Goal: Information Seeking & Learning: Learn about a topic

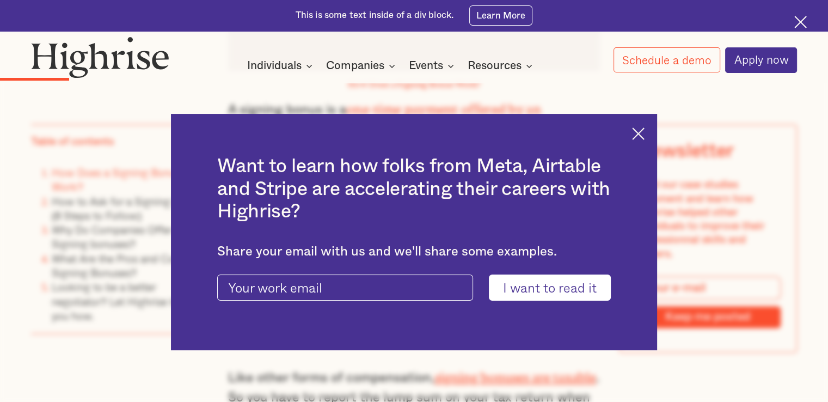
scroll to position [1500, 0]
click at [645, 136] on img at bounding box center [638, 133] width 13 height 13
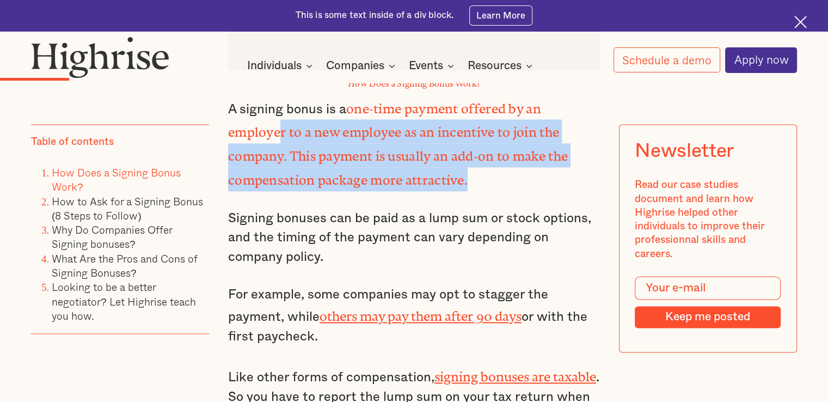
drag, startPoint x: 277, startPoint y: 125, endPoint x: 501, endPoint y: 175, distance: 230.4
click at [501, 175] on p "A signing bonus is a one-time payment offered by an employer to a new employee …" at bounding box center [414, 143] width 372 height 95
drag, startPoint x: 501, startPoint y: 175, endPoint x: 275, endPoint y: 128, distance: 231.3
click at [275, 128] on p "A signing bonus is a one-time payment offered by an employer to a new employee …" at bounding box center [414, 143] width 372 height 95
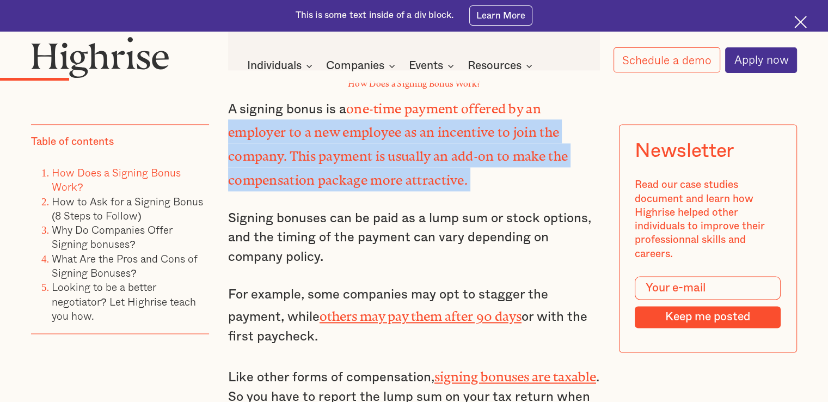
click at [275, 128] on strong "one-time payment offered by an employer to a new employee as an incentive to jo…" at bounding box center [398, 140] width 340 height 79
drag, startPoint x: 275, startPoint y: 128, endPoint x: 536, endPoint y: 160, distance: 262.7
click at [536, 160] on p "A signing bonus is a one-time payment offered by an employer to a new employee …" at bounding box center [414, 143] width 372 height 95
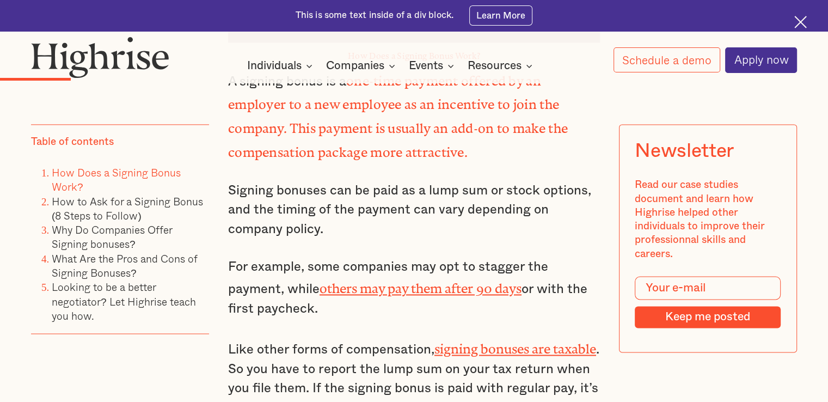
scroll to position [1528, 0]
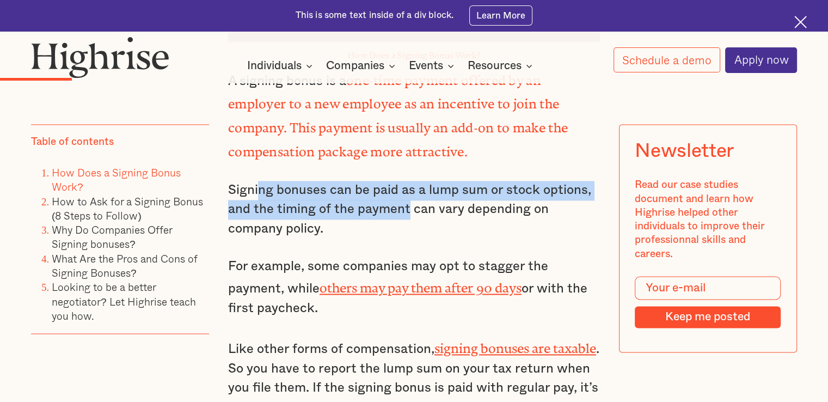
drag, startPoint x: 406, startPoint y: 207, endPoint x: 256, endPoint y: 181, distance: 152.5
click at [256, 181] on p "Signing bonuses can be paid as a lump sum or stock options, and the timing of t…" at bounding box center [414, 210] width 372 height 58
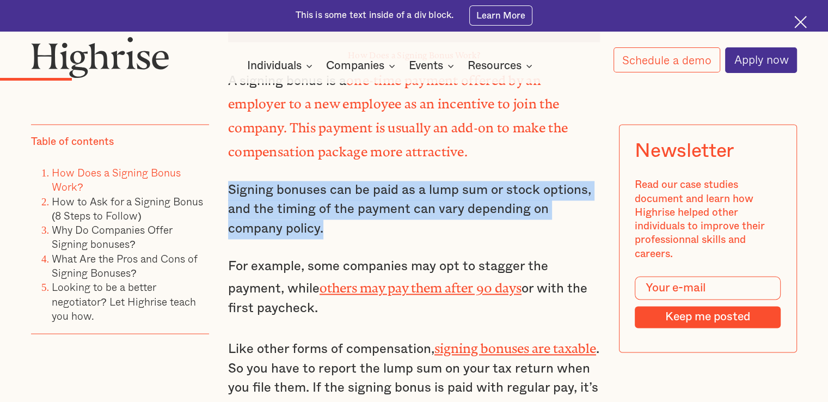
drag, startPoint x: 222, startPoint y: 174, endPoint x: 357, endPoint y: 223, distance: 143.1
click at [357, 223] on p "Signing bonuses can be paid as a lump sum or stock options, and the timing of t…" at bounding box center [414, 210] width 372 height 58
drag, startPoint x: 357, startPoint y: 223, endPoint x: 240, endPoint y: 177, distance: 125.5
click at [240, 181] on p "Signing bonuses can be paid as a lump sum or stock options, and the timing of t…" at bounding box center [414, 210] width 372 height 58
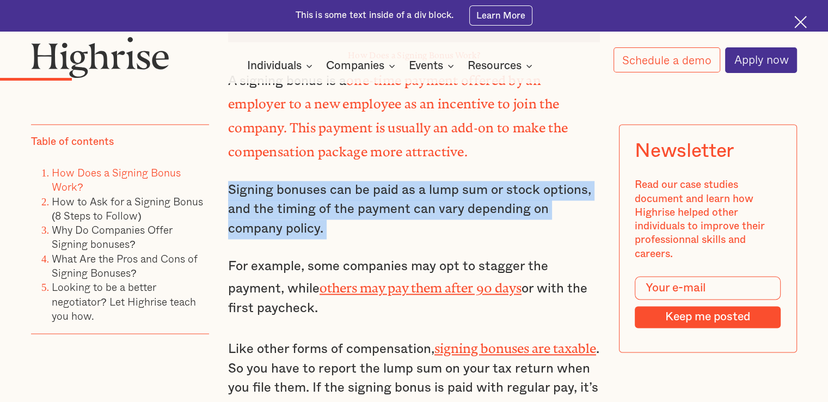
click at [240, 181] on p "Signing bonuses can be paid as a lump sum or stock options, and the timing of t…" at bounding box center [414, 210] width 372 height 58
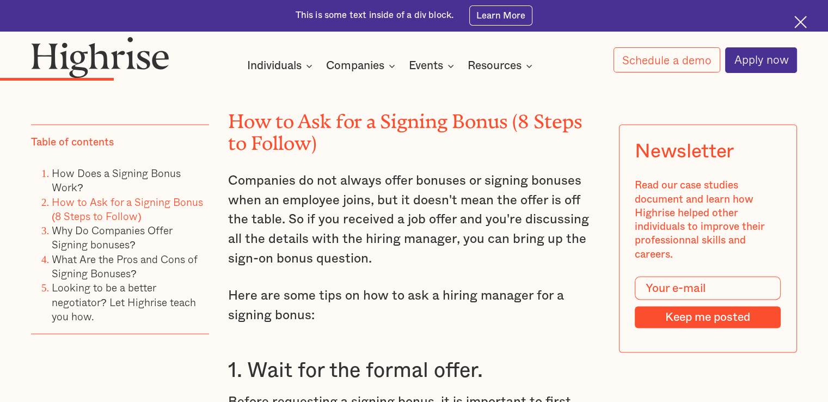
scroll to position [1990, 0]
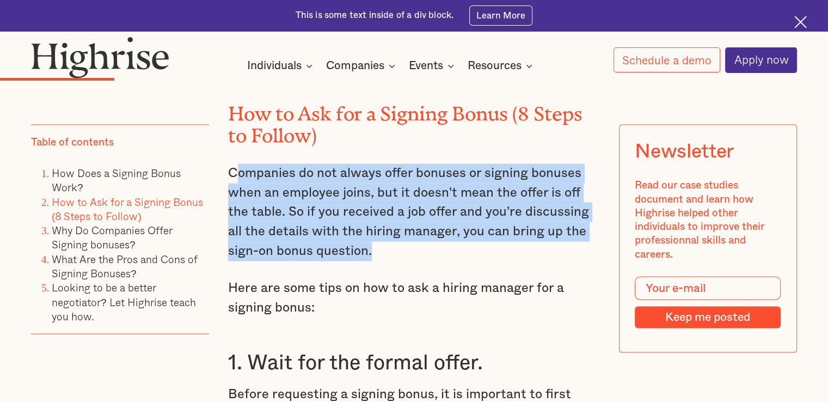
drag, startPoint x: 391, startPoint y: 242, endPoint x: 233, endPoint y: 161, distance: 177.5
click at [233, 163] on p "Companies do not always offer bonuses or signing bonuses when an employee joins…" at bounding box center [414, 211] width 372 height 97
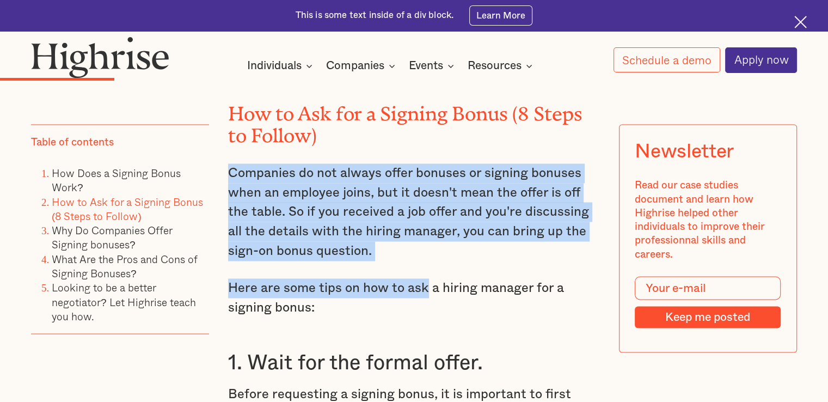
drag, startPoint x: 233, startPoint y: 161, endPoint x: 407, endPoint y: 248, distance: 194.5
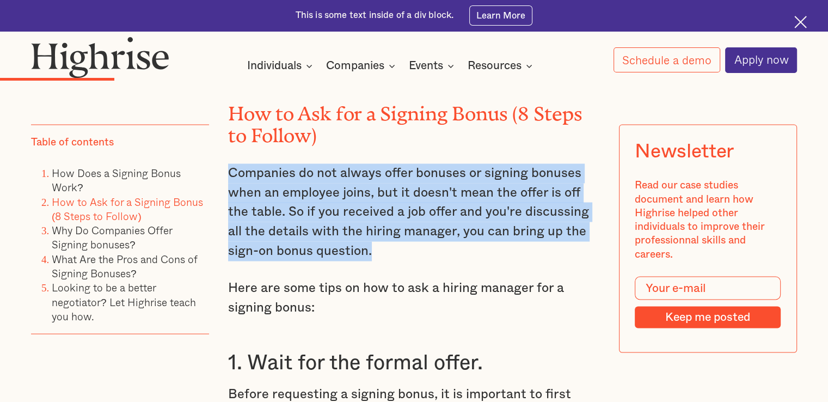
drag, startPoint x: 394, startPoint y: 234, endPoint x: 220, endPoint y: 162, distance: 188.0
drag, startPoint x: 220, startPoint y: 162, endPoint x: 390, endPoint y: 238, distance: 186.7
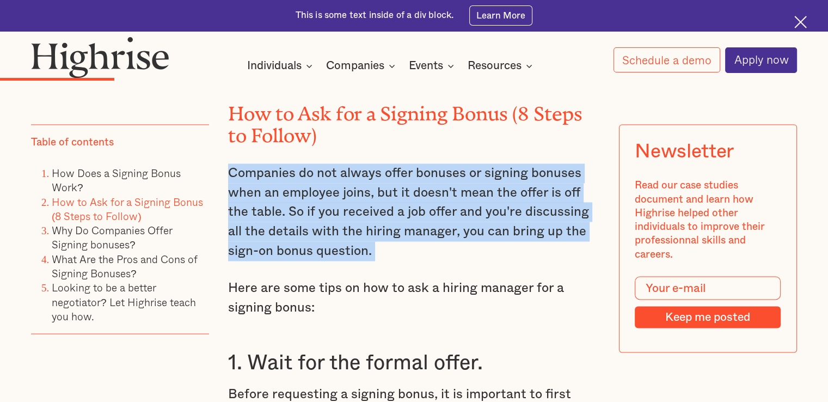
click at [390, 238] on p "Companies do not always offer bonuses or signing bonuses when an employee joins…" at bounding box center [414, 211] width 372 height 97
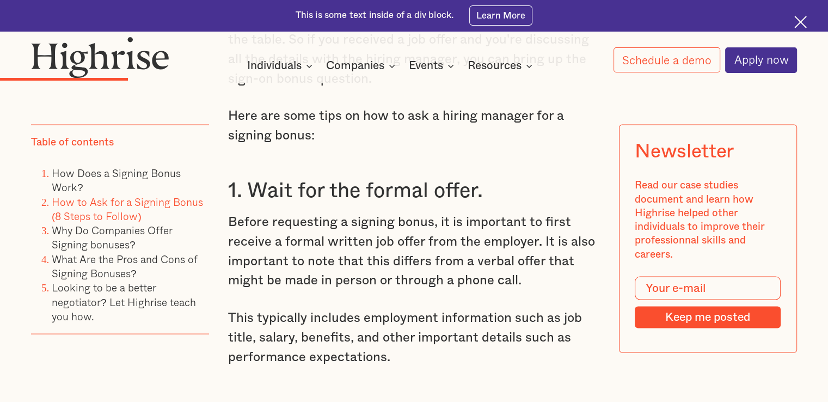
scroll to position [2162, 0]
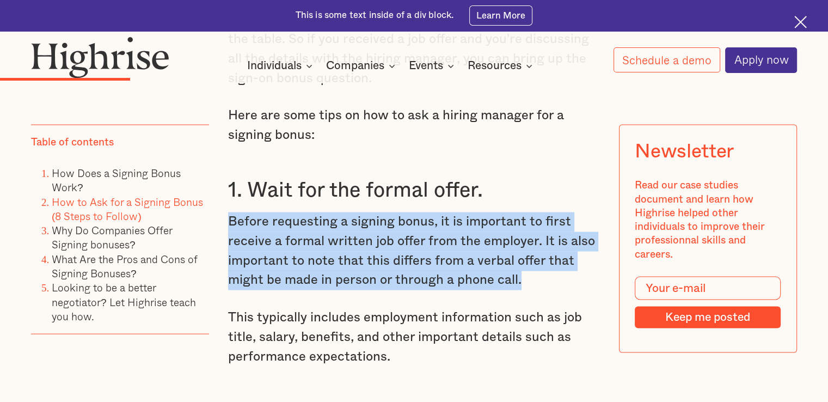
drag, startPoint x: 223, startPoint y: 206, endPoint x: 568, endPoint y: 277, distance: 352.5
click at [568, 277] on p "Before requesting a signing bonus, it is important to first receive a formal wr…" at bounding box center [414, 251] width 372 height 78
drag, startPoint x: 568, startPoint y: 277, endPoint x: 246, endPoint y: 211, distance: 329.1
click at [246, 212] on p "Before requesting a signing bonus, it is important to first receive a formal wr…" at bounding box center [414, 251] width 372 height 78
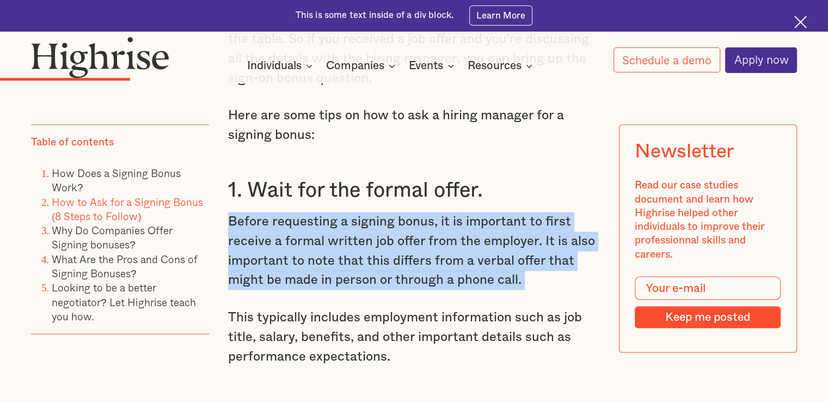
click at [246, 212] on p "Before requesting a signing bonus, it is important to first receive a formal wr…" at bounding box center [414, 251] width 372 height 78
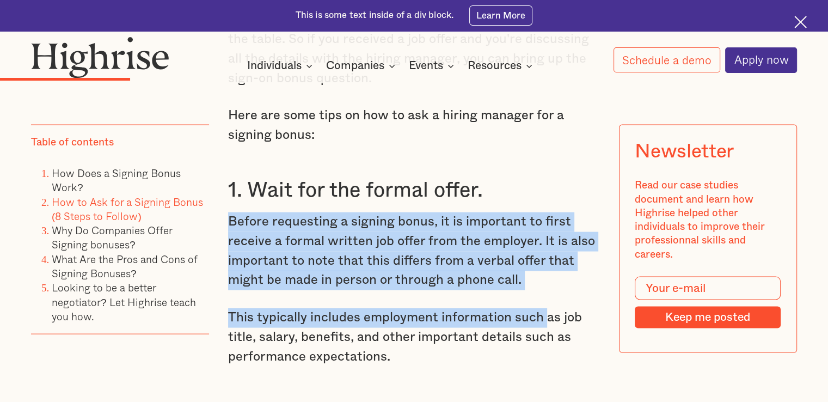
drag, startPoint x: 246, startPoint y: 211, endPoint x: 542, endPoint y: 279, distance: 303.4
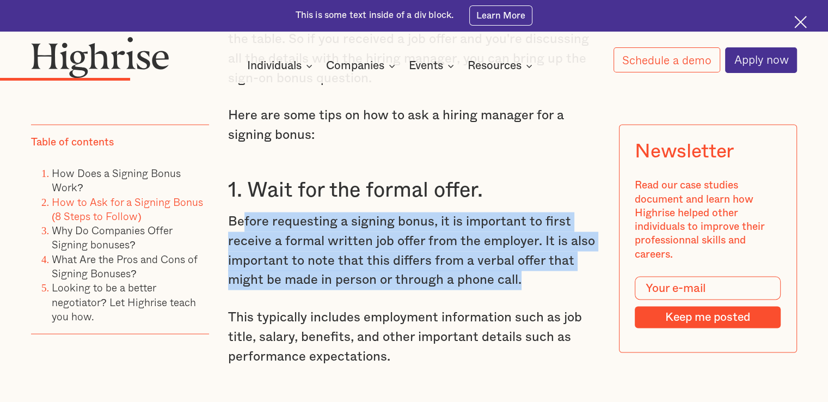
drag, startPoint x: 536, startPoint y: 264, endPoint x: 240, endPoint y: 214, distance: 300.3
click at [240, 214] on p "Before requesting a signing bonus, it is important to first receive a formal wr…" at bounding box center [414, 251] width 372 height 78
drag, startPoint x: 240, startPoint y: 214, endPoint x: 534, endPoint y: 271, distance: 299.4
click at [534, 271] on p "Before requesting a signing bonus, it is important to first receive a formal wr…" at bounding box center [414, 251] width 372 height 78
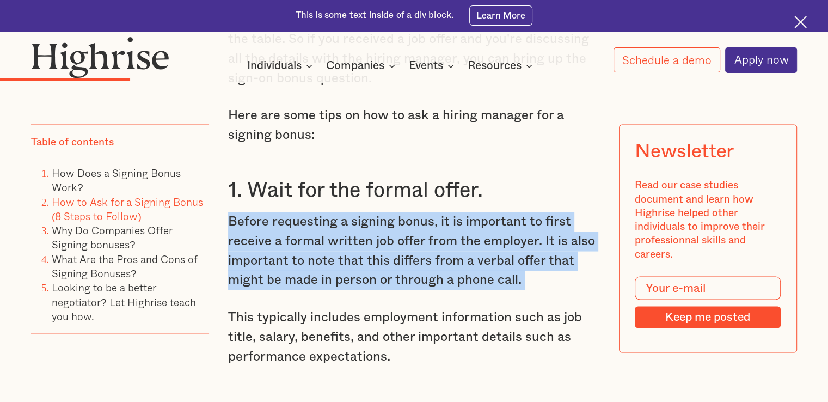
click at [534, 271] on p "Before requesting a signing bonus, it is important to first receive a formal wr…" at bounding box center [414, 251] width 372 height 78
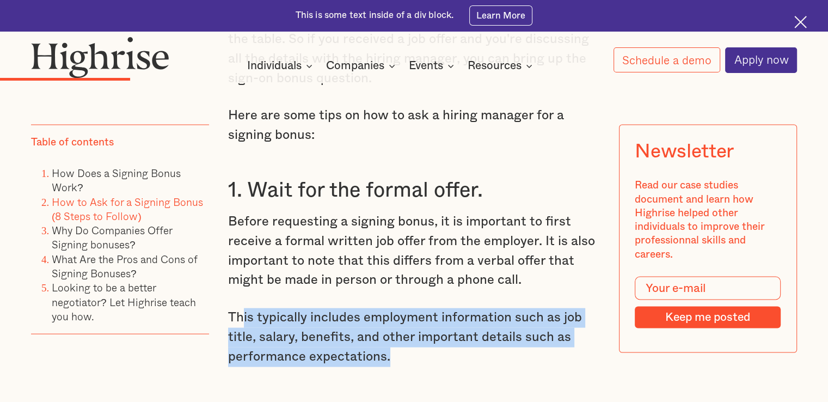
drag, startPoint x: 388, startPoint y: 351, endPoint x: 240, endPoint y: 305, distance: 155.1
click at [240, 308] on p "This typically includes employment information such as job title, salary, benef…" at bounding box center [414, 337] width 372 height 58
drag, startPoint x: 226, startPoint y: 301, endPoint x: 405, endPoint y: 345, distance: 183.9
click at [405, 345] on p "This typically includes employment information such as job title, salary, benef…" at bounding box center [414, 337] width 372 height 58
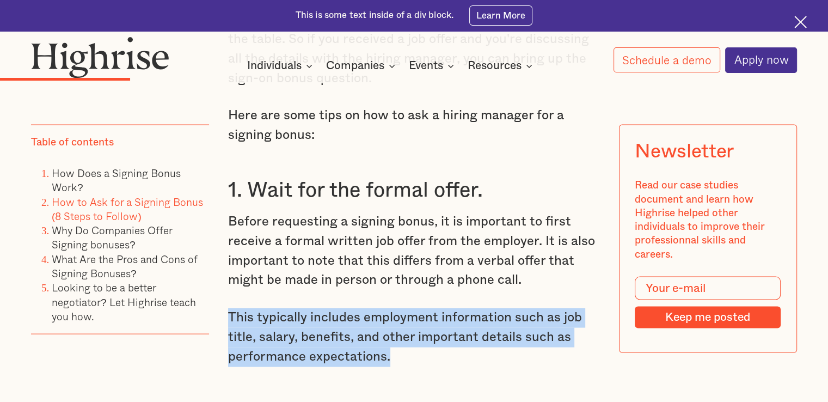
click at [405, 345] on p "This typically includes employment information such as job title, salary, benef…" at bounding box center [414, 337] width 372 height 58
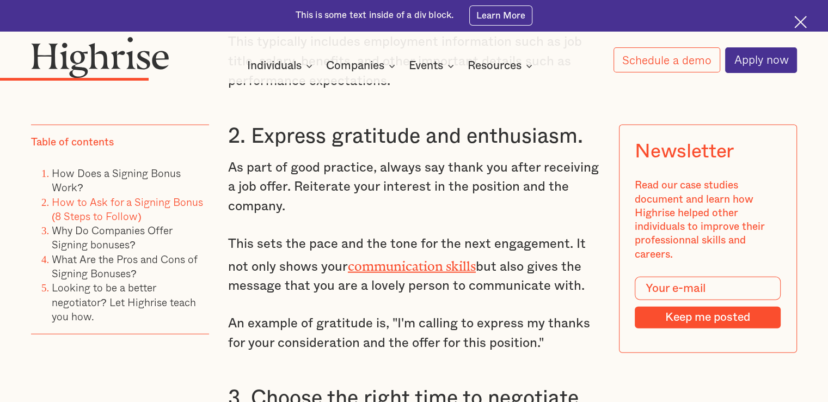
scroll to position [2438, 0]
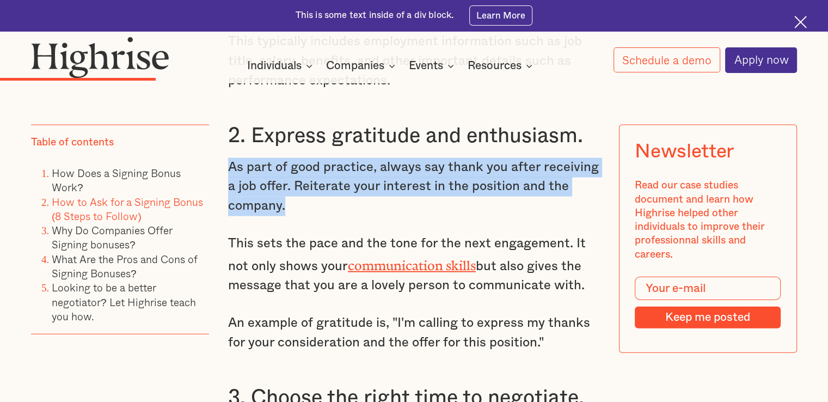
drag, startPoint x: 303, startPoint y: 203, endPoint x: 224, endPoint y: 163, distance: 88.6
drag, startPoint x: 586, startPoint y: 281, endPoint x: 236, endPoint y: 234, distance: 353.3
click at [236, 234] on p "This sets the pace and the tone for the next engagement. It not only shows your…" at bounding box center [414, 265] width 372 height 62
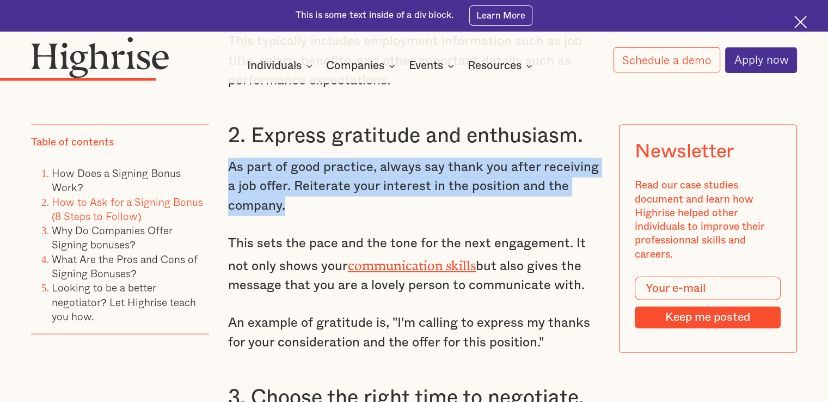
click at [236, 234] on p "This sets the pace and the tone for the next engagement. It not only shows your…" at bounding box center [414, 265] width 372 height 62
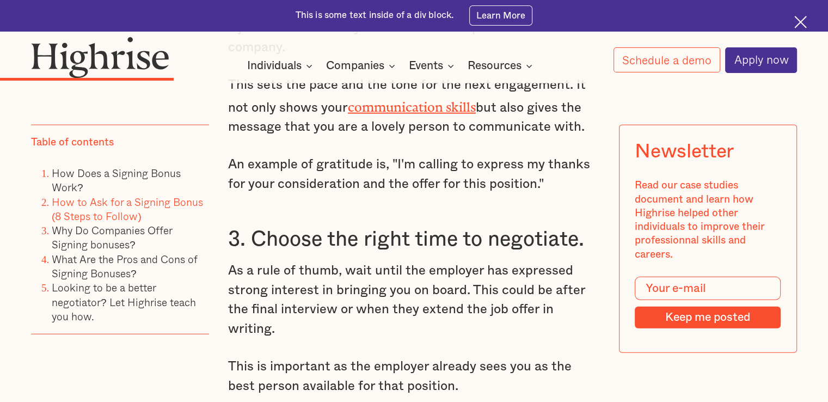
scroll to position [2660, 0]
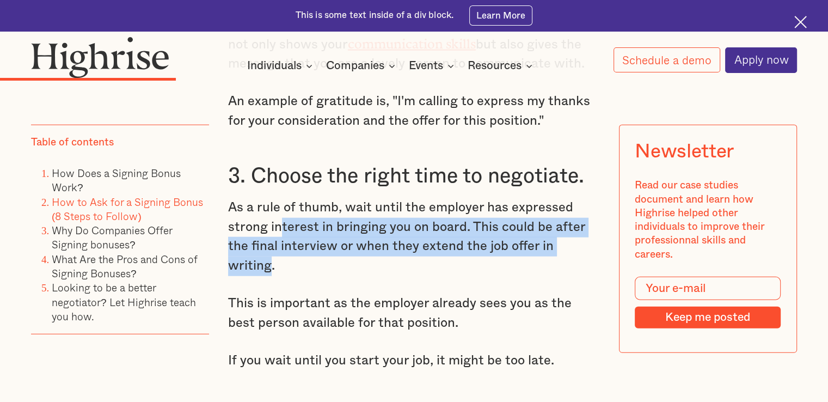
drag, startPoint x: 282, startPoint y: 221, endPoint x: 595, endPoint y: 238, distance: 313.5
click at [595, 238] on p "As a rule of thumb, wait until the employer has expressed strong interest in br…" at bounding box center [414, 237] width 372 height 78
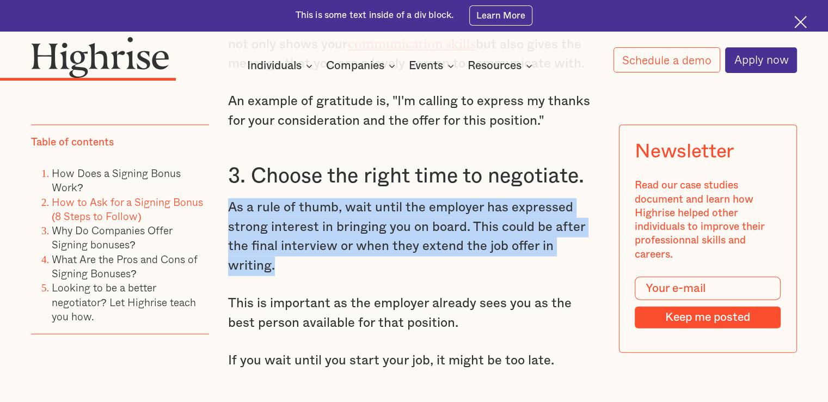
drag, startPoint x: 595, startPoint y: 238, endPoint x: 225, endPoint y: 201, distance: 371.6
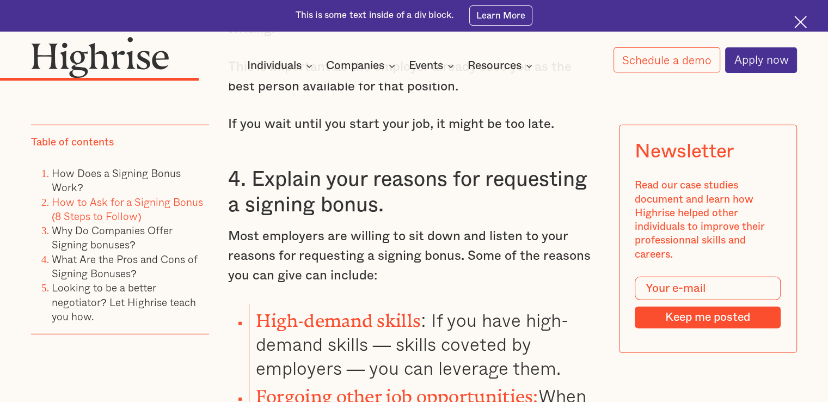
scroll to position [2920, 0]
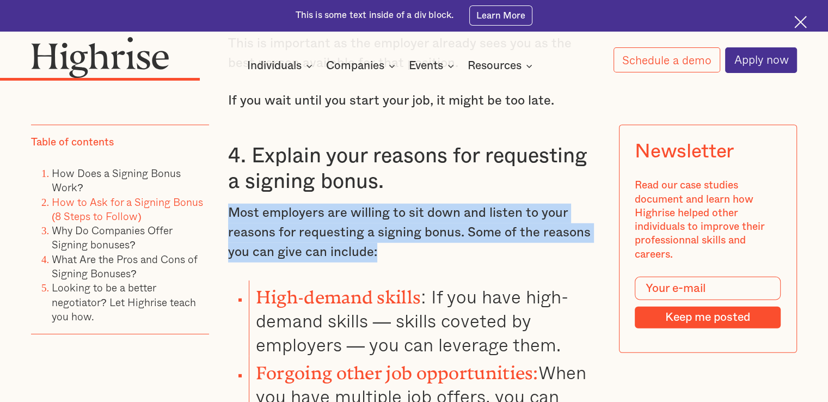
drag, startPoint x: 404, startPoint y: 223, endPoint x: 217, endPoint y: 189, distance: 189.7
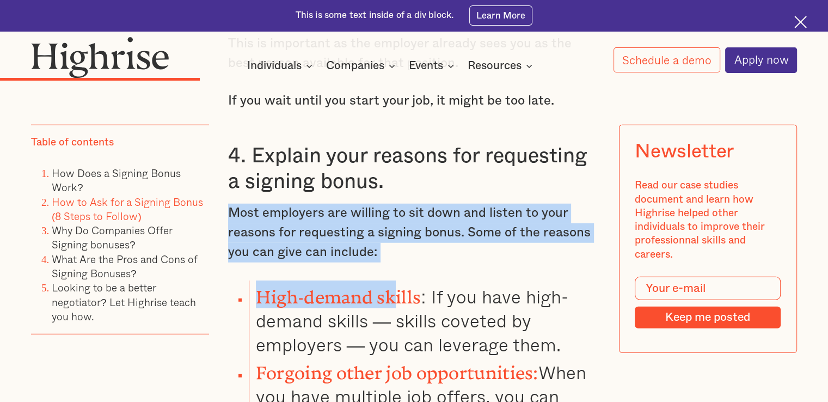
drag, startPoint x: 217, startPoint y: 189, endPoint x: 394, endPoint y: 238, distance: 183.1
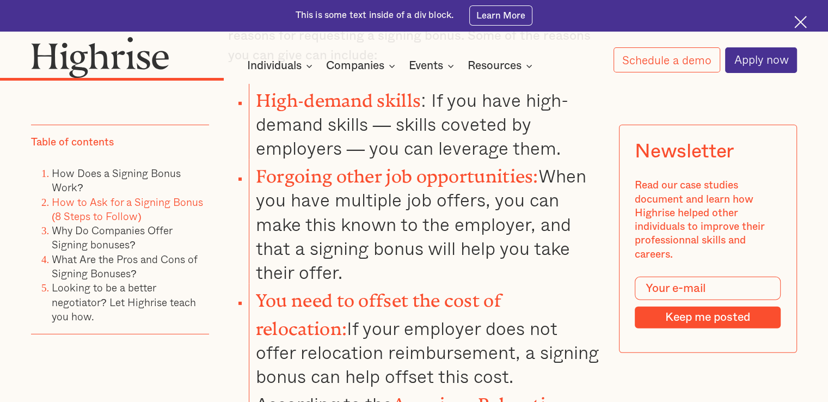
scroll to position [3095, 0]
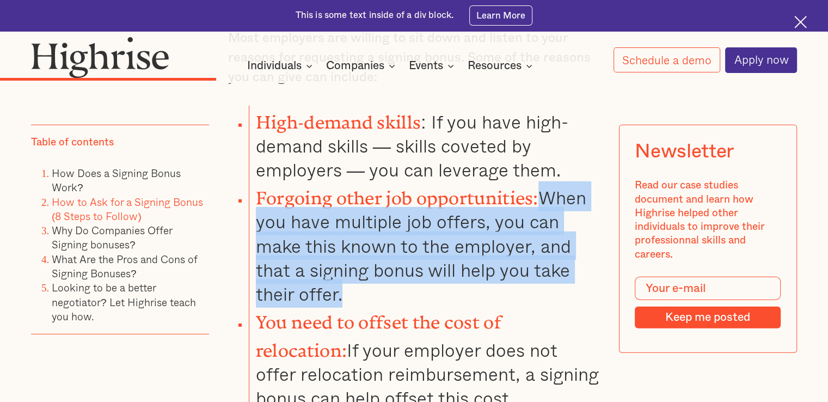
drag, startPoint x: 358, startPoint y: 266, endPoint x: 542, endPoint y: 154, distance: 216.0
click at [542, 181] on li "Forgoing other job opportunities: When you have multiple job offers, you can ma…" at bounding box center [424, 243] width 351 height 124
click at [538, 187] on strong "Forgoing other job opportunities:" at bounding box center [397, 193] width 283 height 12
drag, startPoint x: 542, startPoint y: 154, endPoint x: 350, endPoint y: 253, distance: 216.2
click at [350, 253] on li "Forgoing other job opportunities: When you have multiple job offers, you can ma…" at bounding box center [424, 243] width 351 height 124
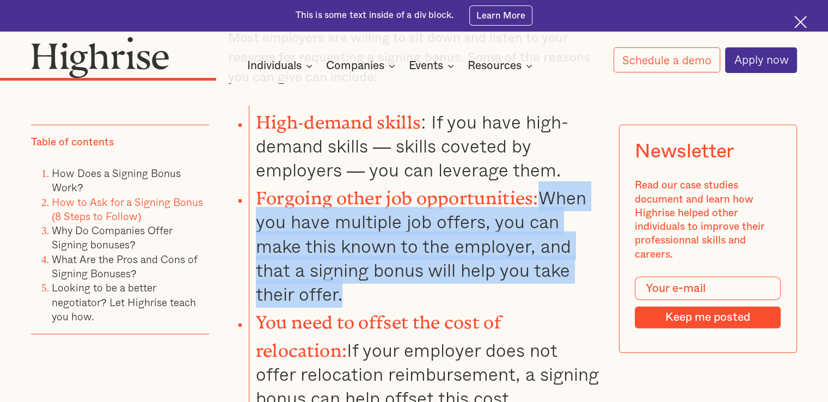
click at [350, 253] on li "Forgoing other job opportunities: When you have multiple job offers, you can ma…" at bounding box center [424, 243] width 351 height 124
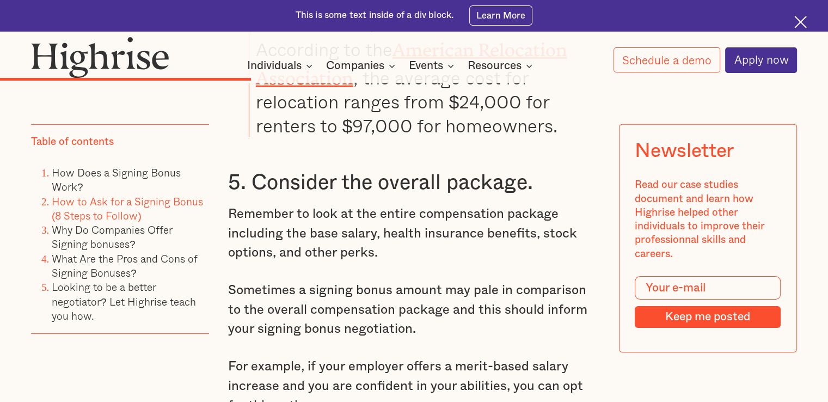
scroll to position [3477, 0]
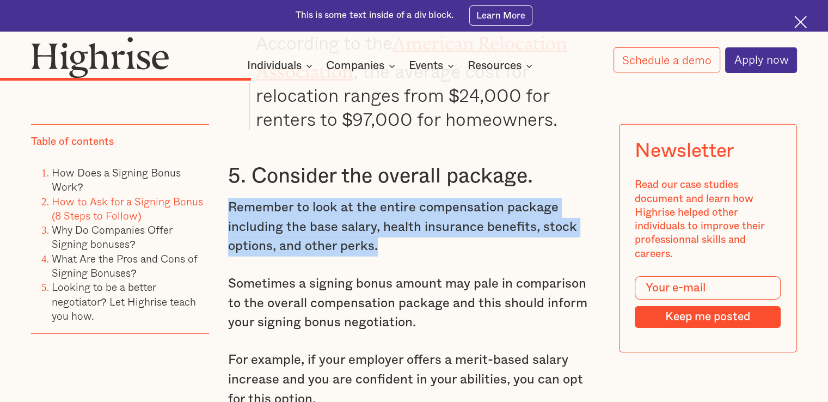
drag, startPoint x: 405, startPoint y: 201, endPoint x: 212, endPoint y: 166, distance: 196.4
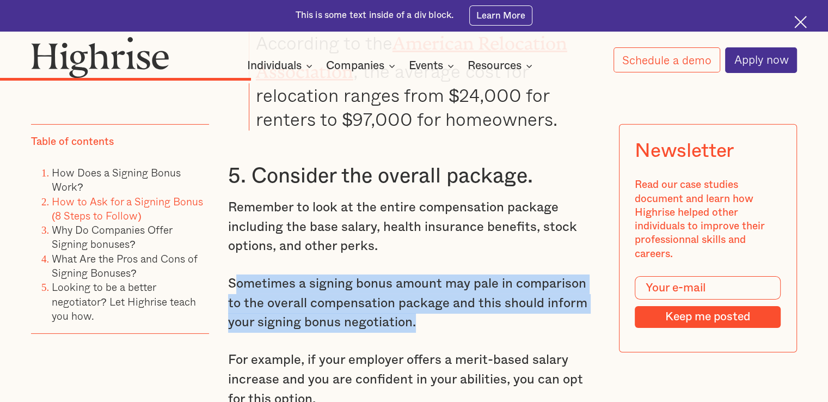
drag, startPoint x: 397, startPoint y: 282, endPoint x: 235, endPoint y: 247, distance: 166.6
click at [235, 274] on p "Sometimes a signing bonus amount may pale in comparison to the overall compensa…" at bounding box center [414, 303] width 372 height 58
drag, startPoint x: 235, startPoint y: 247, endPoint x: 400, endPoint y: 288, distance: 170.6
click at [400, 288] on p "Sometimes a signing bonus amount may pale in comparison to the overall compensa…" at bounding box center [414, 303] width 372 height 58
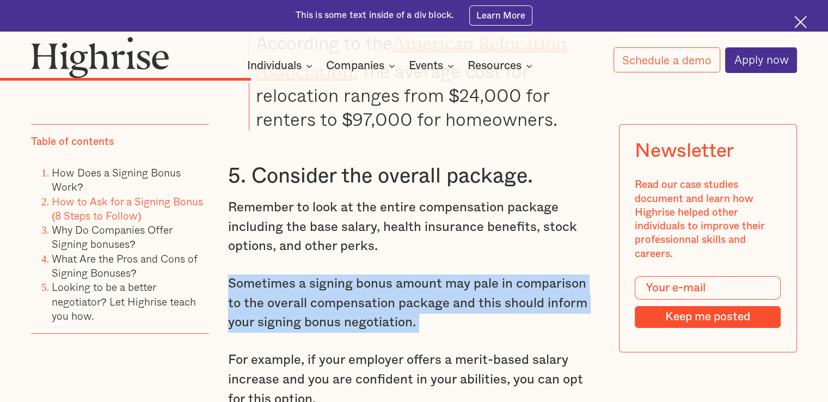
click at [400, 288] on p "Sometimes a signing bonus amount may pale in comparison to the overall compensa…" at bounding box center [414, 303] width 372 height 58
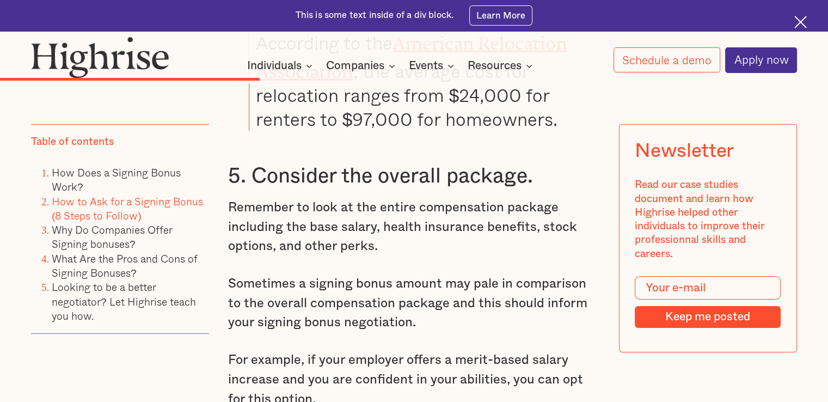
scroll to position [3633, 0]
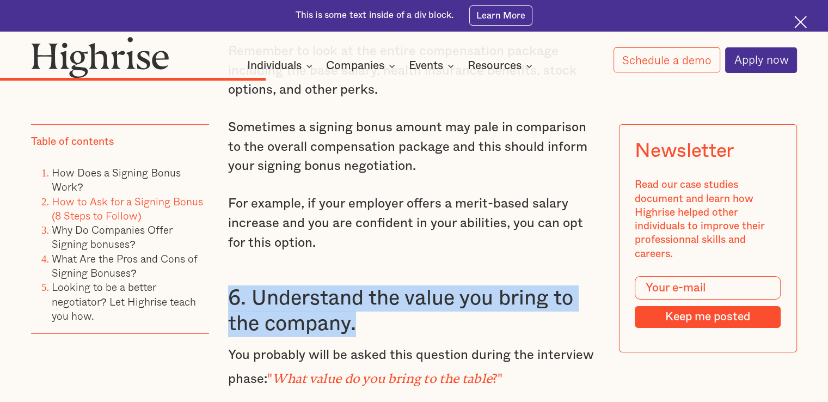
drag, startPoint x: 377, startPoint y: 283, endPoint x: 225, endPoint y: 250, distance: 155.9
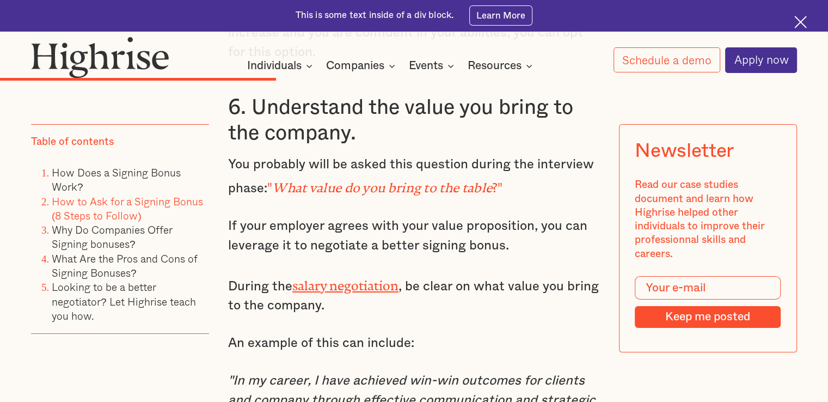
scroll to position [3824, 0]
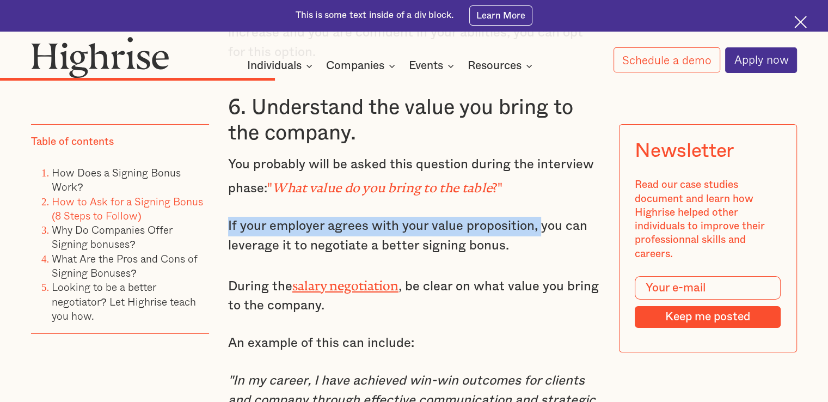
drag, startPoint x: 228, startPoint y: 179, endPoint x: 537, endPoint y: 183, distance: 309.3
click at [537, 217] on p "If your employer agrees with your value proposition, you can leverage it to neg…" at bounding box center [414, 236] width 372 height 39
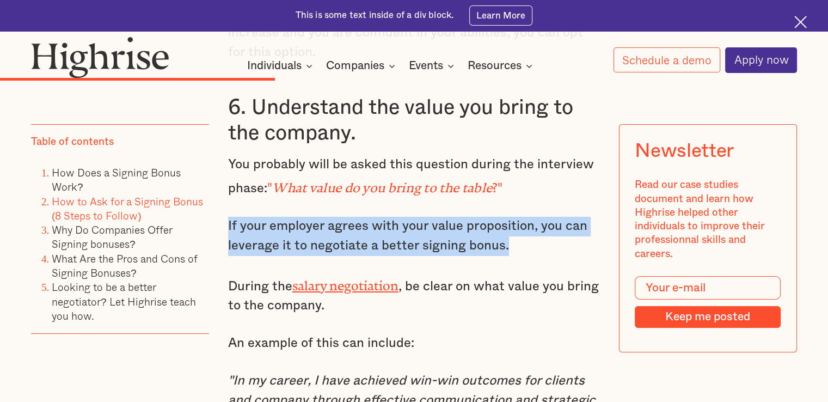
drag, startPoint x: 528, startPoint y: 200, endPoint x: 211, endPoint y: 181, distance: 317.4
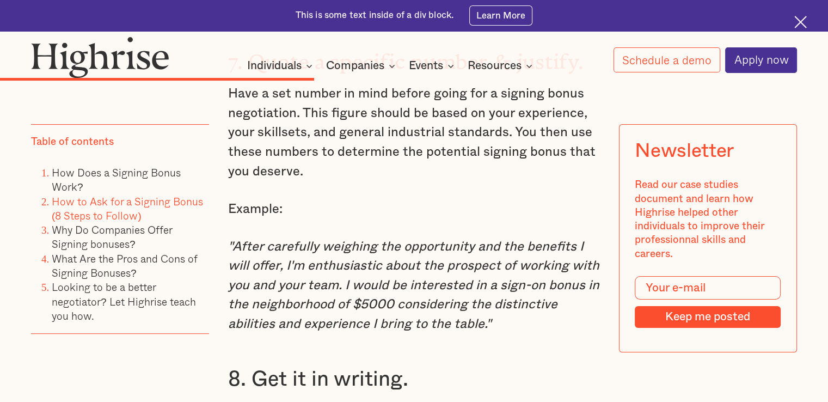
scroll to position [4260, 0]
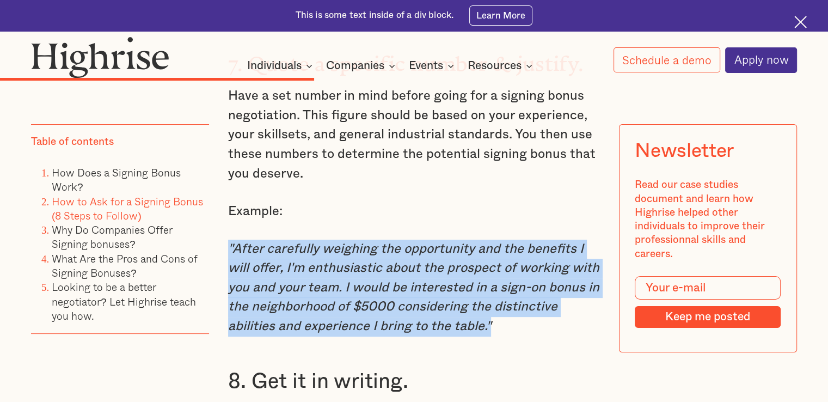
drag, startPoint x: 492, startPoint y: 278, endPoint x: 223, endPoint y: 198, distance: 280.8
drag, startPoint x: 223, startPoint y: 198, endPoint x: 491, endPoint y: 284, distance: 281.5
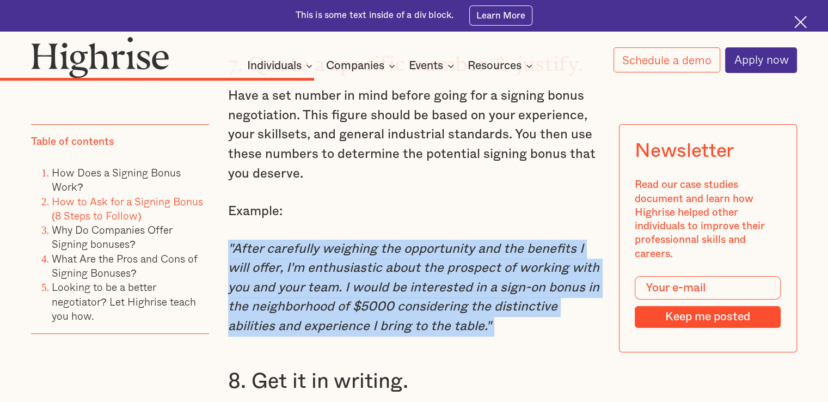
click at [491, 284] on p ""After carefully weighing the opportunity and the benefits I will offer, I'm en…" at bounding box center [414, 288] width 372 height 97
drag, startPoint x: 491, startPoint y: 284, endPoint x: 229, endPoint y: 204, distance: 274.3
click at [229, 240] on p ""After carefully weighing the opportunity and the benefits I will offer, I'm en…" at bounding box center [414, 288] width 372 height 97
click at [229, 242] on em ""After carefully weighing the opportunity and the benefits I will offer, I'm en…" at bounding box center [413, 287] width 371 height 91
drag, startPoint x: 229, startPoint y: 204, endPoint x: 513, endPoint y: 283, distance: 294.8
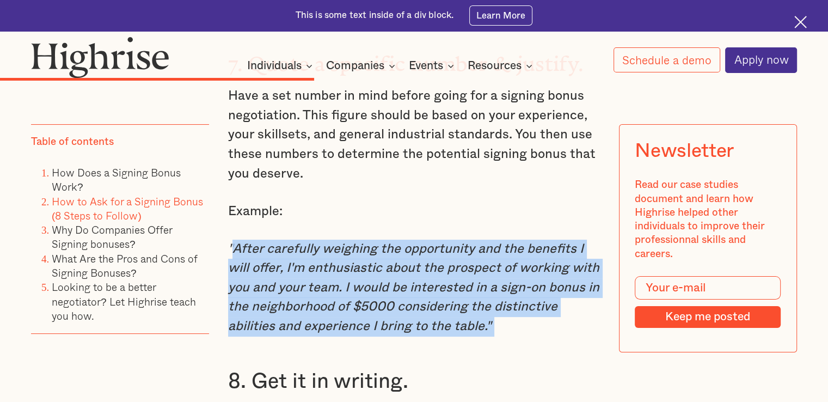
click at [513, 283] on p ""After carefully weighing the opportunity and the benefits I will offer, I'm en…" at bounding box center [414, 288] width 372 height 97
drag, startPoint x: 513, startPoint y: 283, endPoint x: 231, endPoint y: 207, distance: 291.3
click at [231, 240] on p ""After carefully weighing the opportunity and the benefits I will offer, I'm en…" at bounding box center [414, 288] width 372 height 97
click at [231, 242] on em ""After carefully weighing the opportunity and the benefits I will offer, I'm en…" at bounding box center [413, 287] width 371 height 91
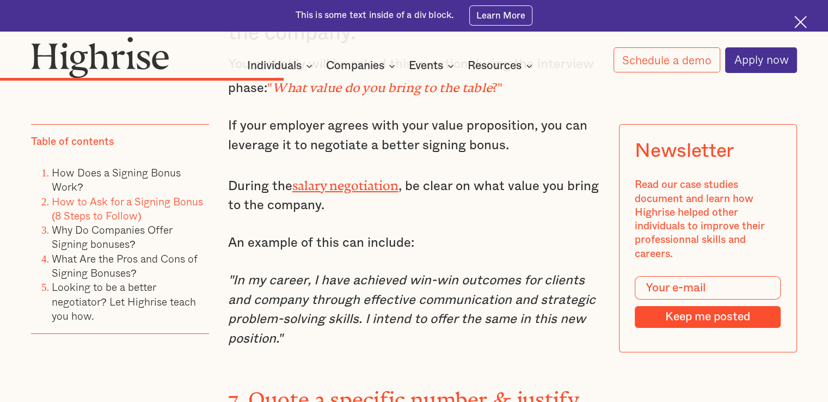
scroll to position [3937, 0]
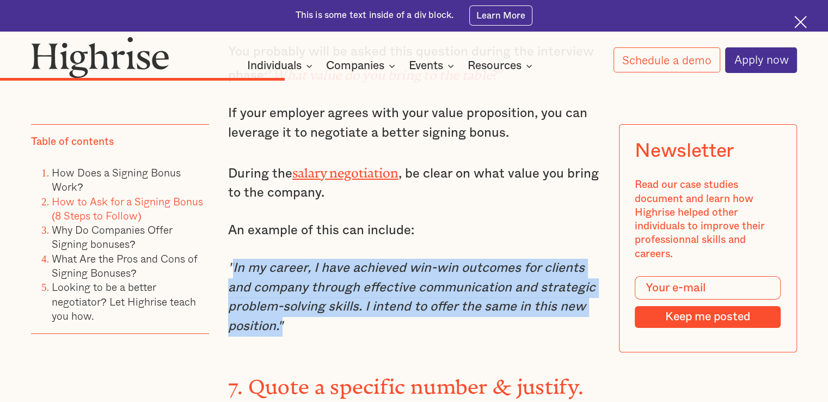
drag, startPoint x: 309, startPoint y: 281, endPoint x: 232, endPoint y: 211, distance: 104.0
drag, startPoint x: 232, startPoint y: 211, endPoint x: 327, endPoint y: 273, distance: 112.8
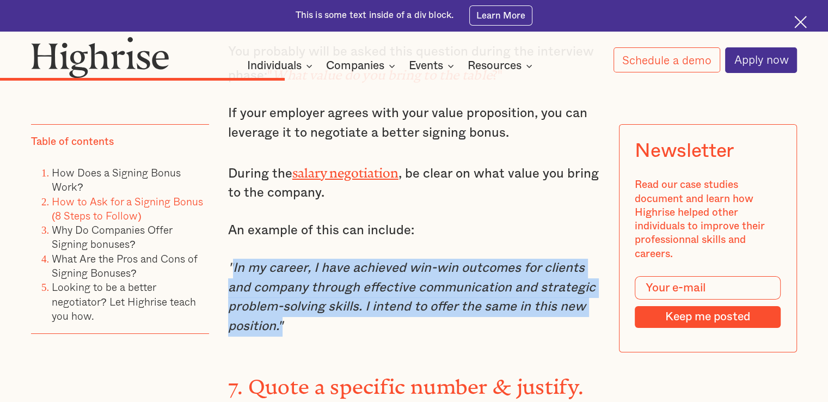
click at [327, 273] on p ""In my career, I have achieved win-win outcomes for clients and company through…" at bounding box center [414, 298] width 372 height 78
drag, startPoint x: 319, startPoint y: 281, endPoint x: 229, endPoint y: 214, distance: 112.5
click at [229, 259] on p ""In my career, I have achieved win-win outcomes for clients and company through…" at bounding box center [414, 298] width 372 height 78
click at [229, 261] on em ""In my career, I have achieved win-win outcomes for clients and company through…" at bounding box center [411, 296] width 367 height 71
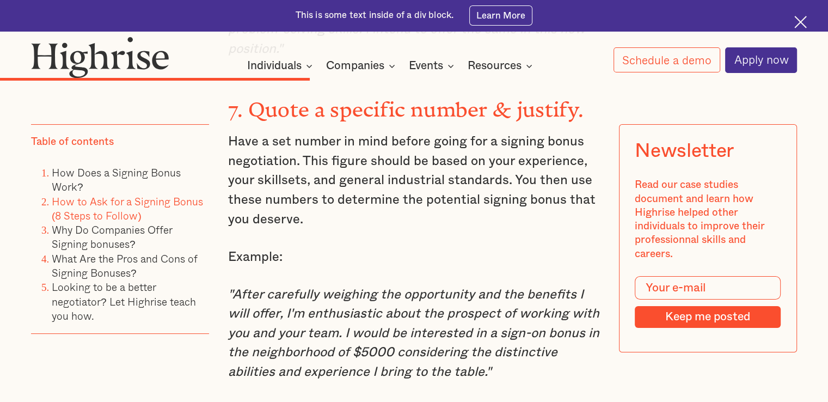
scroll to position [4214, 0]
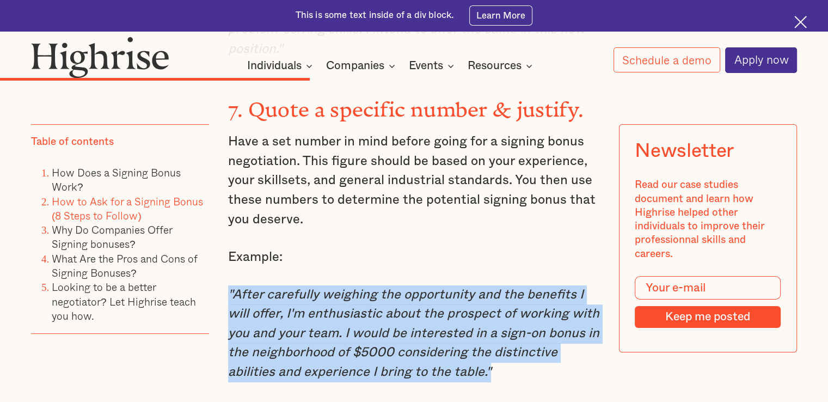
drag, startPoint x: 226, startPoint y: 242, endPoint x: 501, endPoint y: 327, distance: 287.2
click at [501, 327] on p ""After carefully weighing the opportunity and the benefits I will offer, I'm en…" at bounding box center [414, 333] width 372 height 97
drag, startPoint x: 501, startPoint y: 327, endPoint x: 226, endPoint y: 244, distance: 286.4
click at [228, 285] on p ""After carefully weighing the opportunity and the benefits I will offer, I'm en…" at bounding box center [414, 333] width 372 height 97
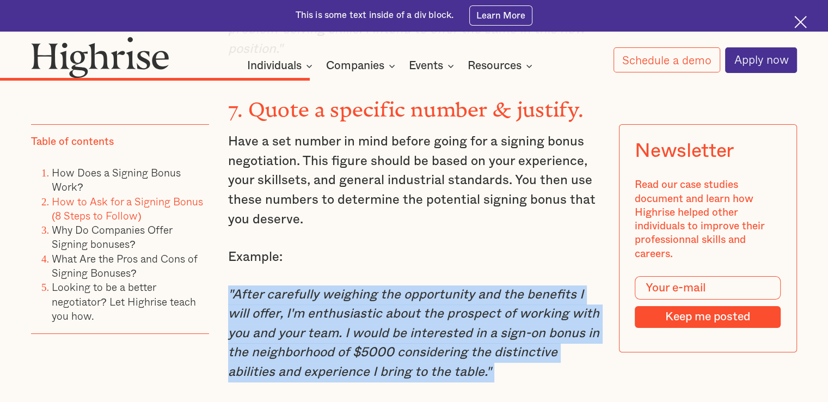
click at [228, 288] on em ""After carefully weighing the opportunity and the benefits I will offer, I'm en…" at bounding box center [413, 333] width 371 height 91
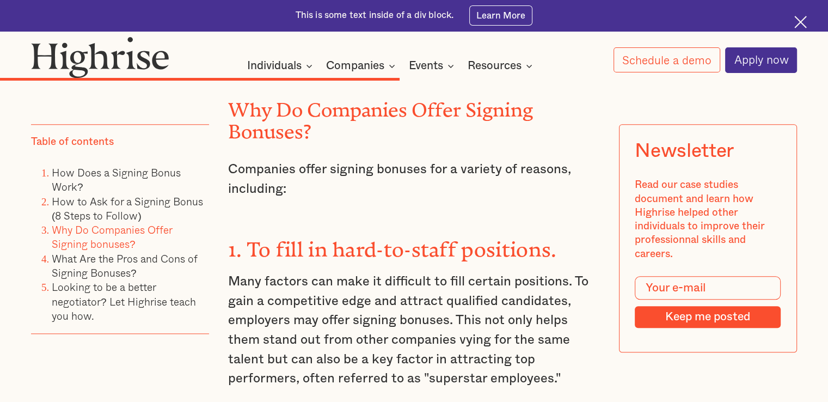
scroll to position [5385, 0]
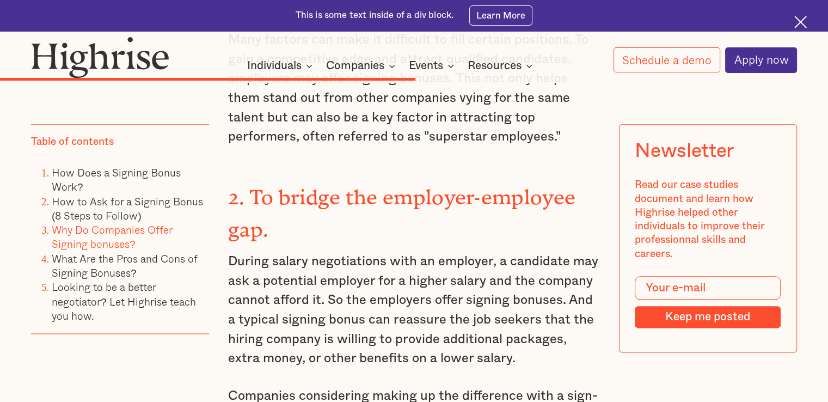
drag, startPoint x: 487, startPoint y: 288, endPoint x: 540, endPoint y: 295, distance: 53.3
click at [540, 295] on p "During salary negotiations with an employer, a candidate may ask a potential em…" at bounding box center [414, 310] width 372 height 117
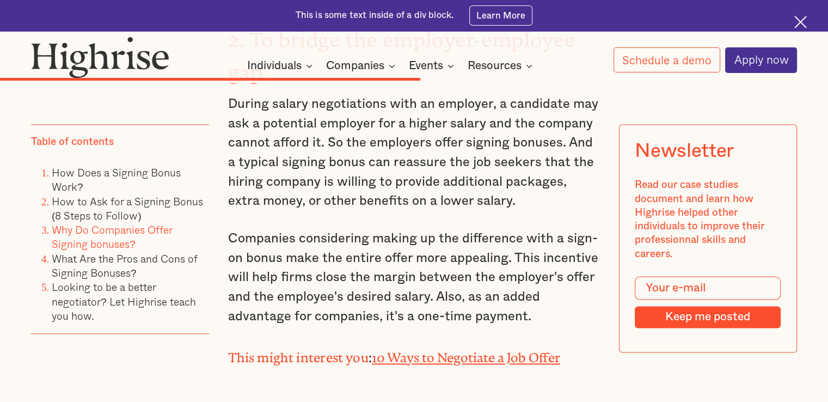
scroll to position [5543, 0]
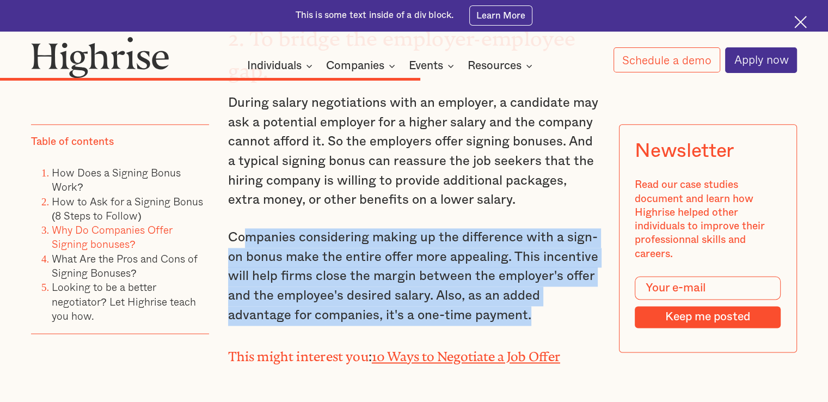
drag, startPoint x: 538, startPoint y: 257, endPoint x: 244, endPoint y: 161, distance: 308.9
click at [244, 228] on p "Companies considering making up the difference with a sign-on bonus make the en…" at bounding box center [414, 276] width 372 height 97
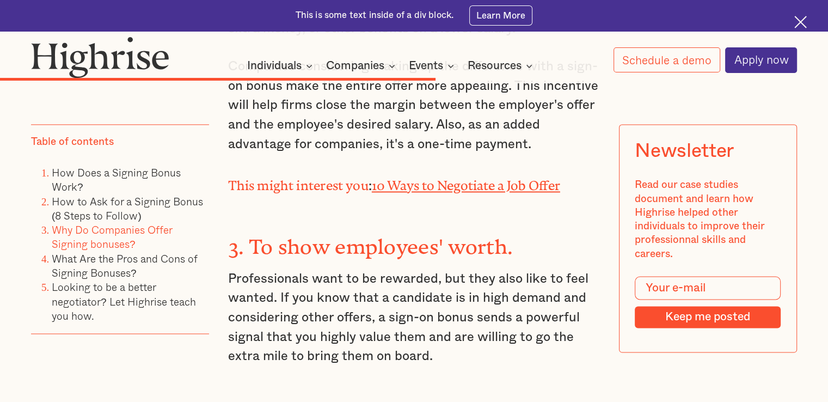
scroll to position [5725, 0]
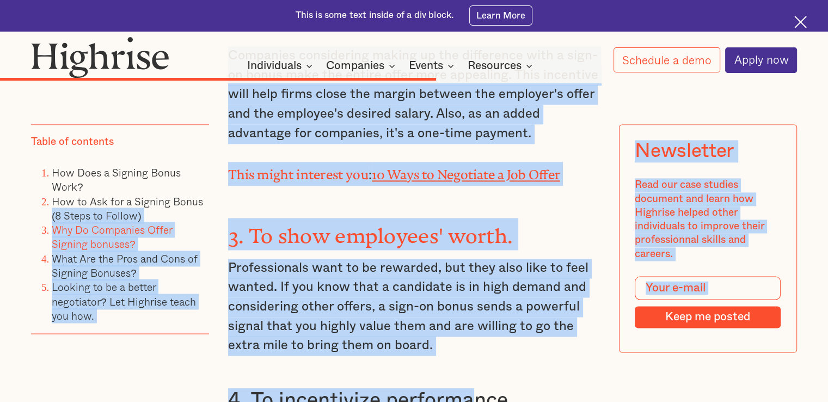
drag, startPoint x: 474, startPoint y: 284, endPoint x: 207, endPoint y: 201, distance: 278.8
click at [207, 201] on li "How to Ask for a Signing Bonus (8 Steps to Follow)" at bounding box center [130, 208] width 157 height 29
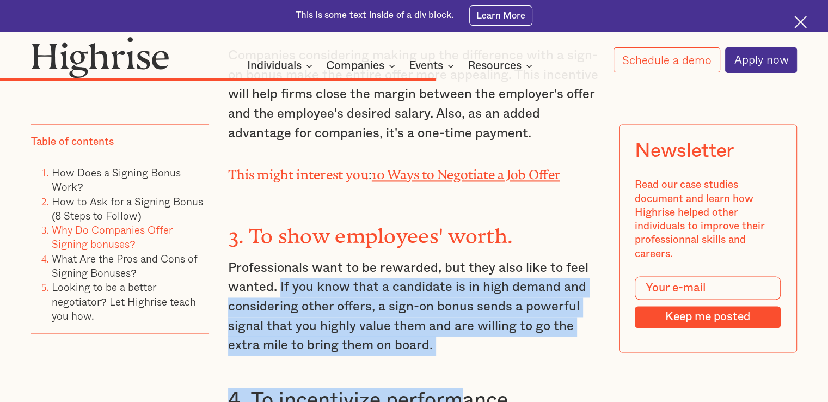
drag, startPoint x: 463, startPoint y: 285, endPoint x: 277, endPoint y: 210, distance: 200.8
click at [277, 210] on div "Why Do Companies Offer Signing Bonuses? Companies offer signing bonuses for a v…" at bounding box center [414, 52] width 372 height 1163
click at [277, 259] on p "Professionals want to be rewarded, but they also like to feel wanted. If you kn…" at bounding box center [414, 307] width 372 height 97
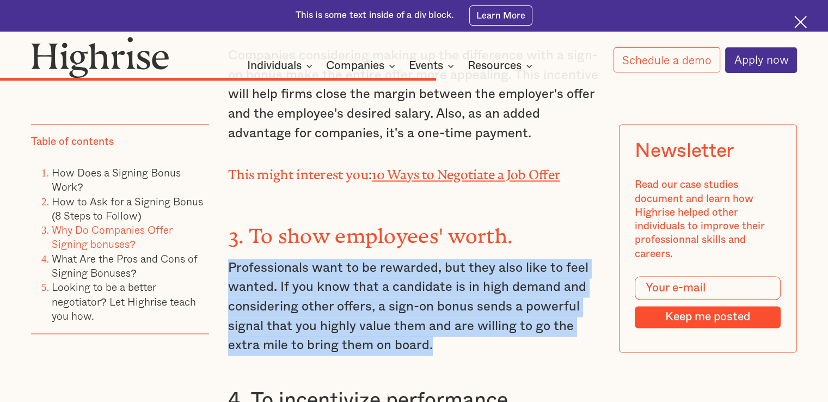
drag, startPoint x: 457, startPoint y: 269, endPoint x: 218, endPoint y: 186, distance: 253.6
drag, startPoint x: 218, startPoint y: 186, endPoint x: 444, endPoint y: 274, distance: 242.3
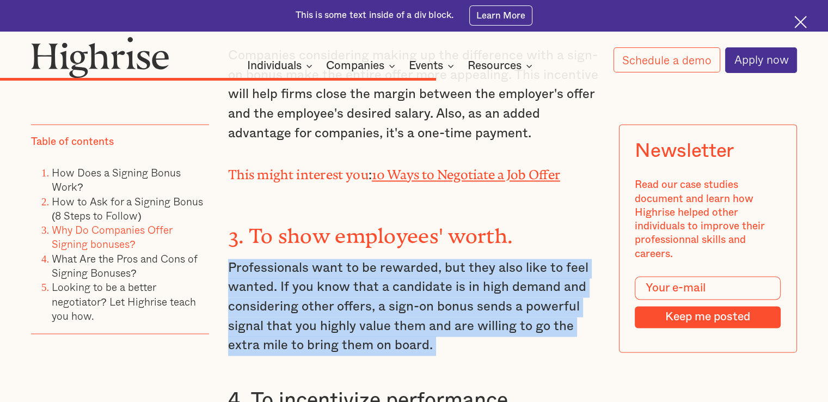
click at [444, 274] on p "Professionals want to be rewarded, but they also like to feel wanted. If you kn…" at bounding box center [414, 307] width 372 height 97
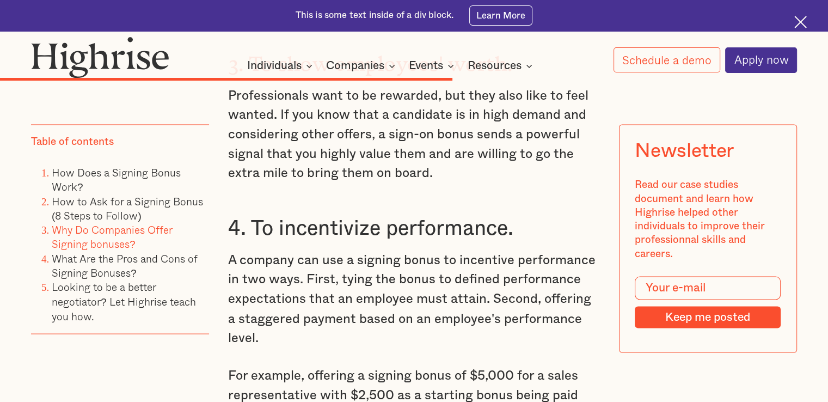
scroll to position [5910, 0]
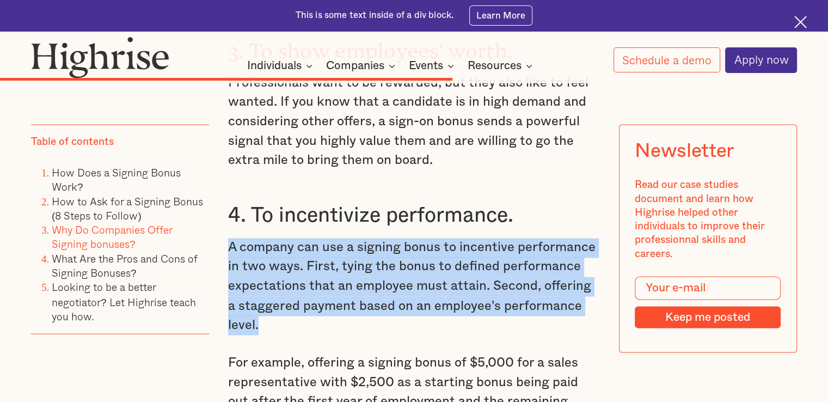
drag, startPoint x: 270, startPoint y: 246, endPoint x: 223, endPoint y: 172, distance: 87.1
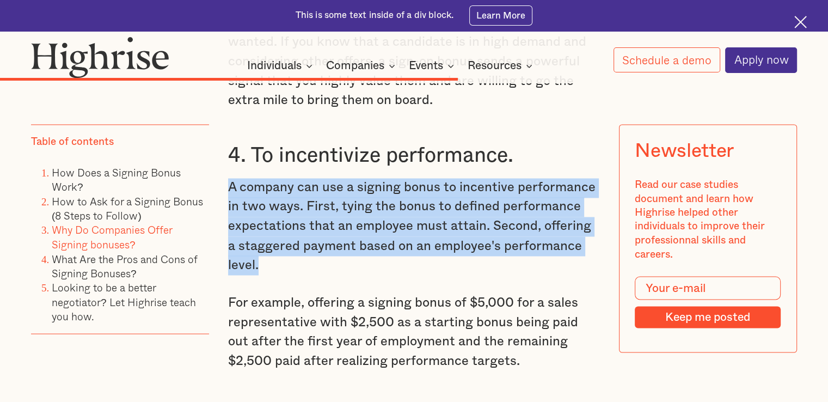
scroll to position [5971, 0]
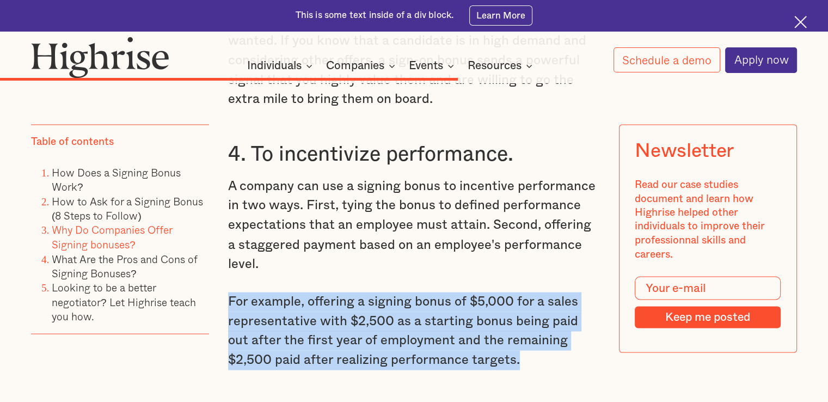
drag, startPoint x: 226, startPoint y: 227, endPoint x: 486, endPoint y: 285, distance: 266.0
click at [486, 292] on p "For example, offering a signing bonus of $5,000 for a sales representative with…" at bounding box center [414, 331] width 372 height 78
drag, startPoint x: 486, startPoint y: 285, endPoint x: 232, endPoint y: 231, distance: 259.3
click at [232, 292] on p "For example, offering a signing bonus of $5,000 for a sales representative with…" at bounding box center [414, 331] width 372 height 78
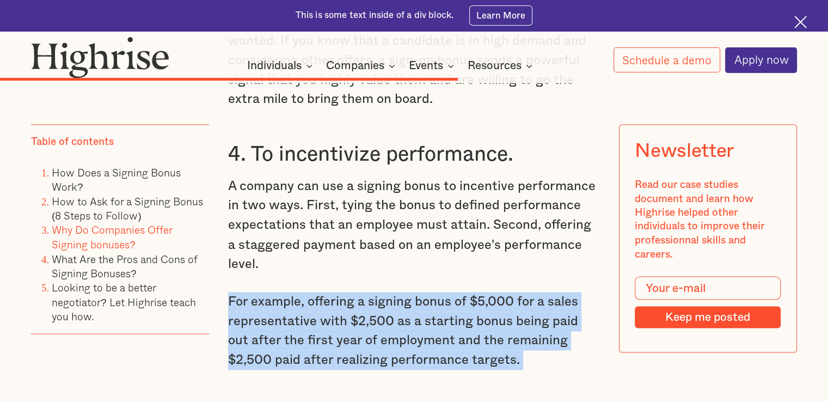
click at [232, 292] on p "For example, offering a signing bonus of $5,000 for a sales representative with…" at bounding box center [414, 331] width 372 height 78
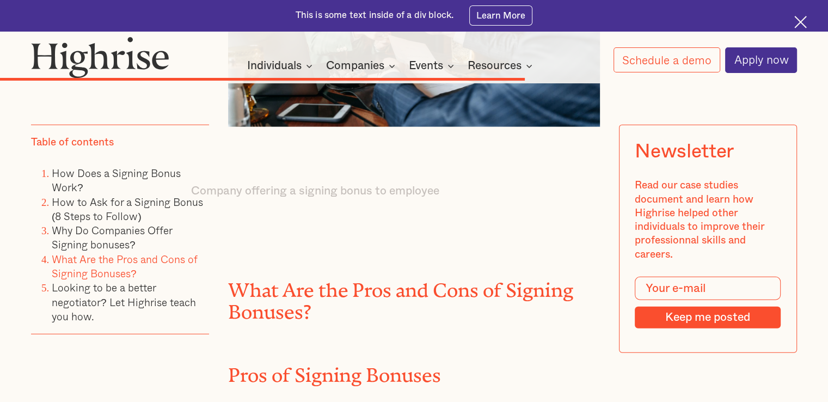
scroll to position [6751, 0]
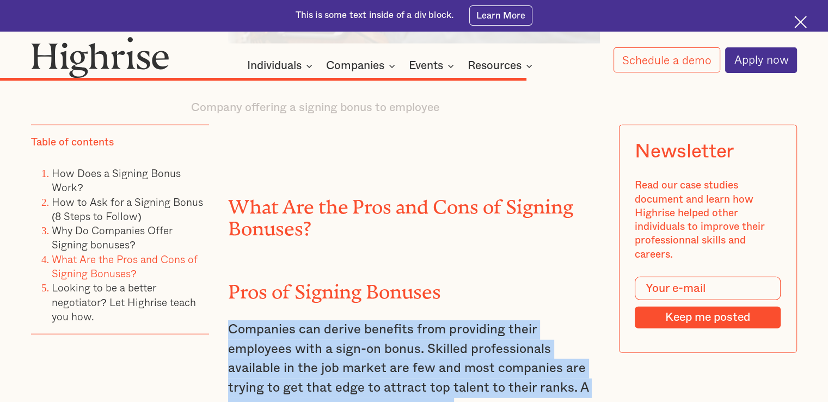
drag, startPoint x: 365, startPoint y: 348, endPoint x: 229, endPoint y: 261, distance: 162.1
click at [229, 320] on p "Companies can derive benefits from providing their employees with a sign-on bon…" at bounding box center [414, 368] width 372 height 97
drag, startPoint x: 229, startPoint y: 261, endPoint x: 358, endPoint y: 342, distance: 152.4
click at [358, 342] on p "Companies can derive benefits from providing their employees with a sign-on bon…" at bounding box center [414, 368] width 372 height 97
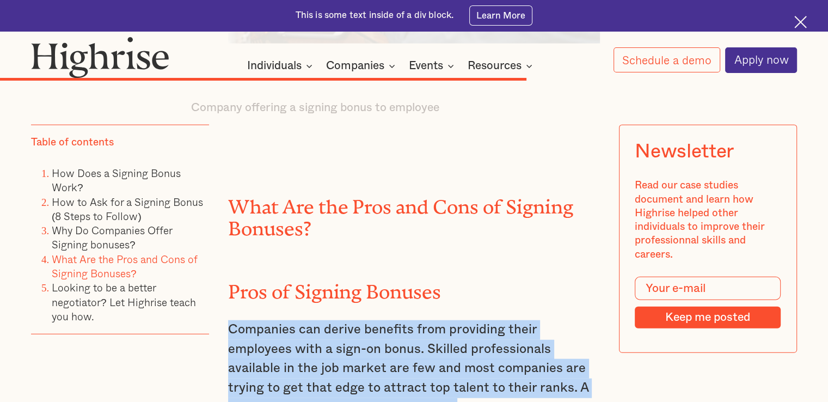
click at [358, 342] on p "Companies can derive benefits from providing their employees with a sign-on bon…" at bounding box center [414, 368] width 372 height 97
drag, startPoint x: 358, startPoint y: 342, endPoint x: 225, endPoint y: 255, distance: 158.4
drag, startPoint x: 225, startPoint y: 255, endPoint x: 372, endPoint y: 339, distance: 169.0
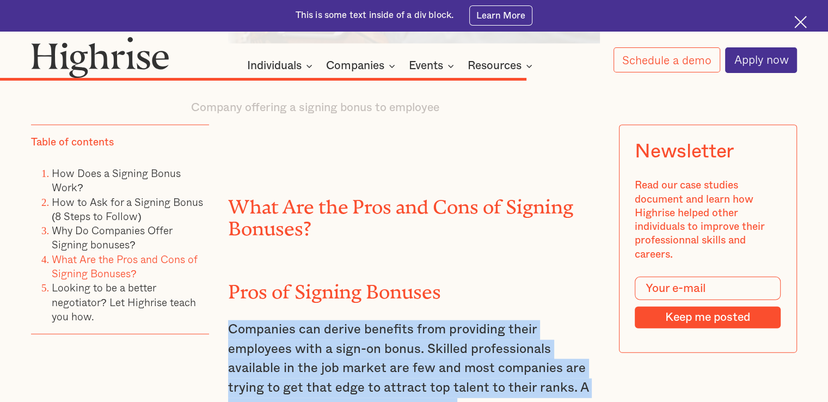
click at [372, 339] on p "Companies can derive benefits from providing their employees with a sign-on bon…" at bounding box center [414, 368] width 372 height 97
drag, startPoint x: 372, startPoint y: 339, endPoint x: 238, endPoint y: 266, distance: 152.5
click at [238, 320] on p "Companies can derive benefits from providing their employees with a sign-on bon…" at bounding box center [414, 368] width 372 height 97
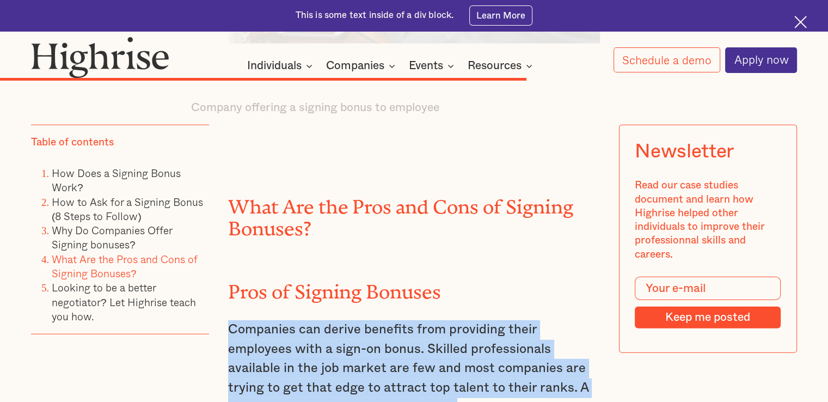
drag, startPoint x: 238, startPoint y: 266, endPoint x: 350, endPoint y: 338, distance: 132.7
click at [350, 338] on p "Companies can derive benefits from providing their employees with a sign-on bon…" at bounding box center [414, 368] width 372 height 97
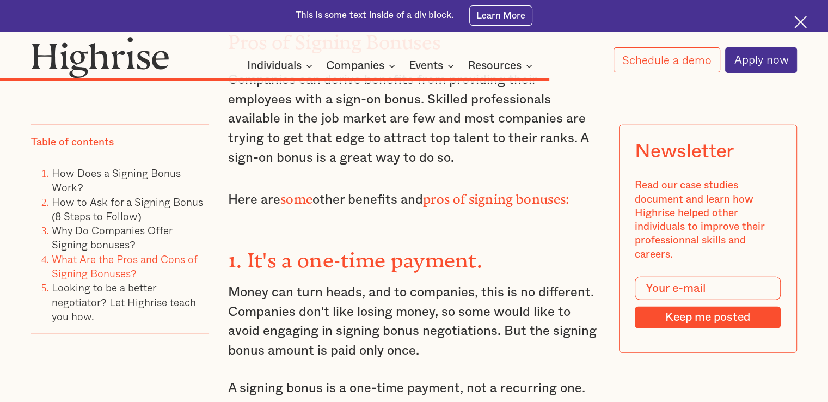
scroll to position [7012, 0]
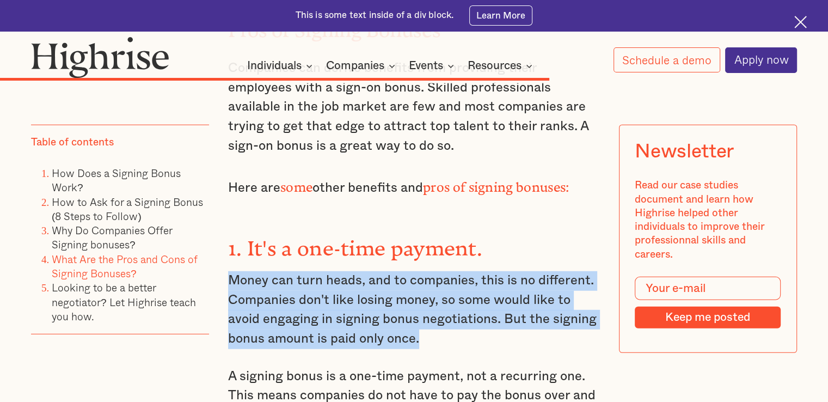
drag, startPoint x: 422, startPoint y: 274, endPoint x: 215, endPoint y: 220, distance: 214.7
